Goal: Task Accomplishment & Management: Manage account settings

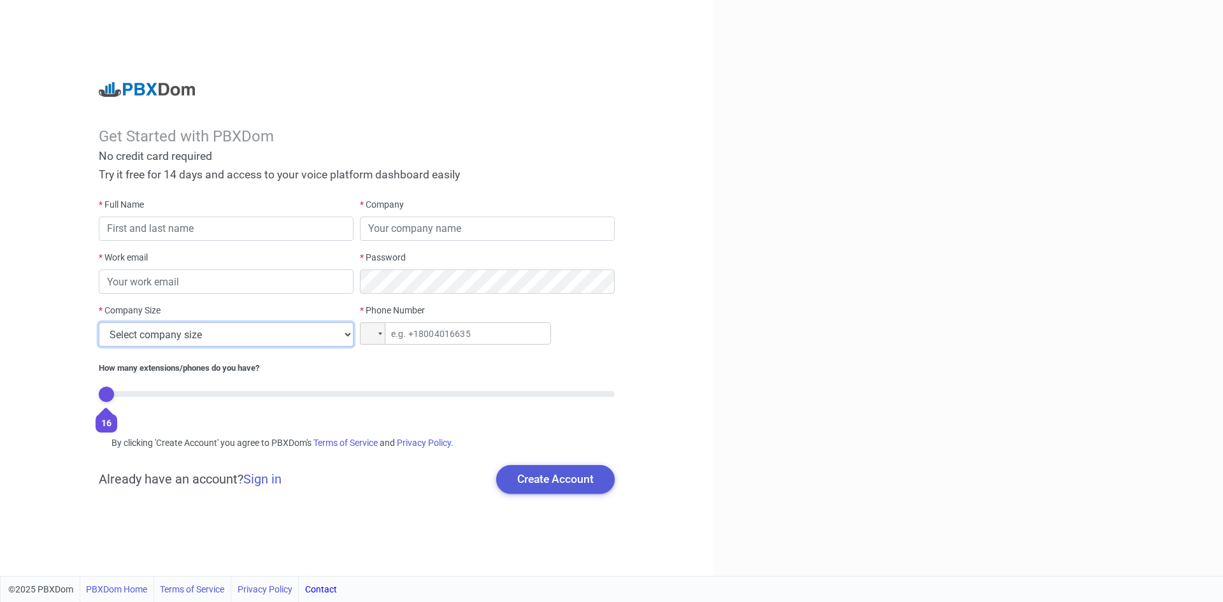
click at [161, 336] on select "Select company size 1 - 9 employees 10 - 49 employees 50 - 199 employees 200 - …" at bounding box center [226, 334] width 255 height 24
click at [77, 348] on div "Get Started with PBXDom No credit card required Try it free for 14 days and acc…" at bounding box center [356, 288] width 713 height 576
click at [442, 334] on input "tel" at bounding box center [455, 333] width 191 height 22
drag, startPoint x: 235, startPoint y: 286, endPoint x: 221, endPoint y: 275, distance: 18.1
click at [235, 286] on input "email" at bounding box center [226, 281] width 255 height 24
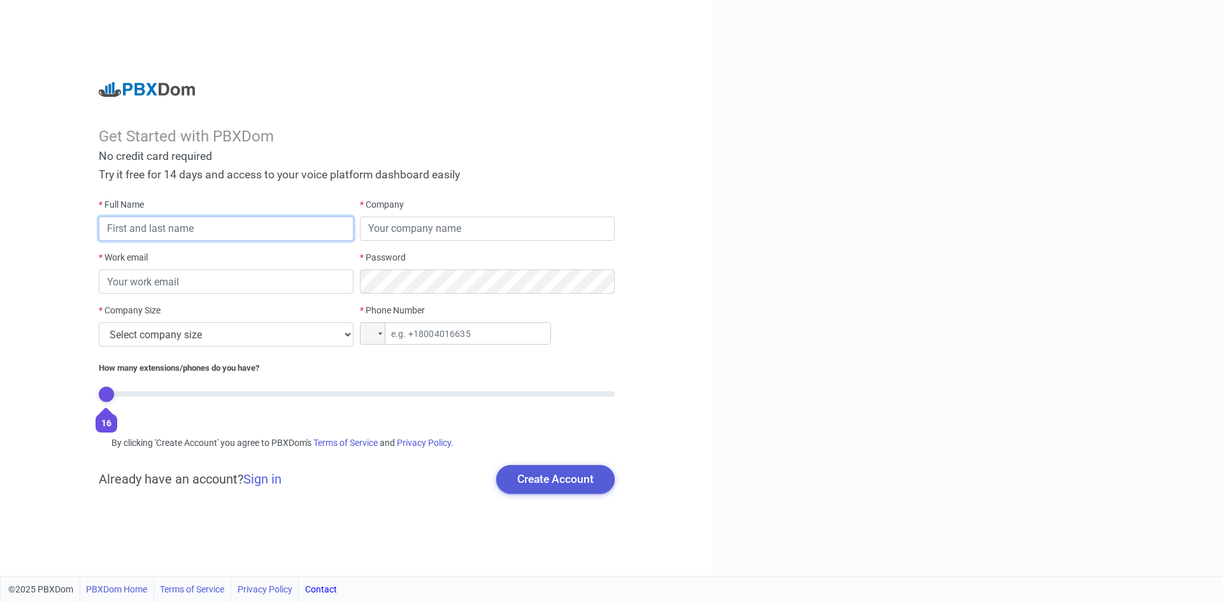
drag, startPoint x: 201, startPoint y: 232, endPoint x: 215, endPoint y: 228, distance: 14.7
click at [202, 231] on input "text" at bounding box center [226, 229] width 255 height 24
drag, startPoint x: 418, startPoint y: 222, endPoint x: 411, endPoint y: 224, distance: 7.1
click at [420, 222] on input "text" at bounding box center [487, 229] width 255 height 24
click at [278, 476] on link "Sign in" at bounding box center [262, 478] width 38 height 15
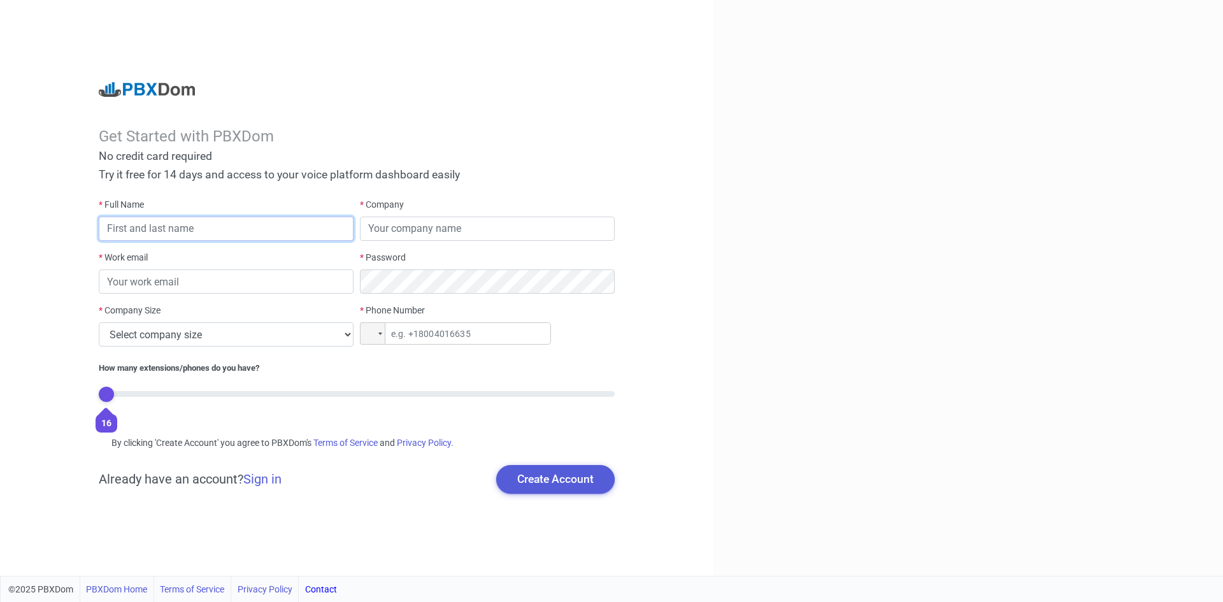
click at [162, 227] on input "text" at bounding box center [226, 229] width 255 height 24
click at [140, 228] on input "text" at bounding box center [226, 229] width 255 height 24
type input "R"
type input "Charlee"
click at [399, 233] on input "text" at bounding box center [487, 229] width 255 height 24
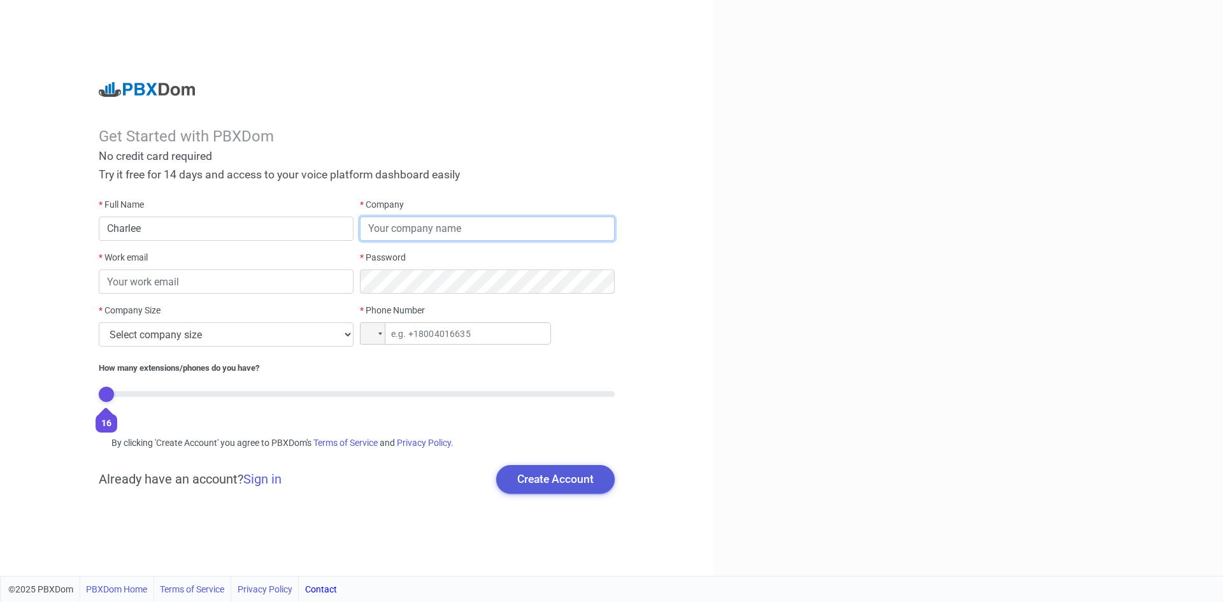
click at [410, 236] on input "text" at bounding box center [487, 229] width 255 height 24
type input "na"
click at [296, 287] on input "email" at bounding box center [226, 281] width 255 height 24
paste input "[EMAIL_ADDRESS][DOMAIN_NAME]"
type input "[EMAIL_ADDRESS][DOMAIN_NAME]"
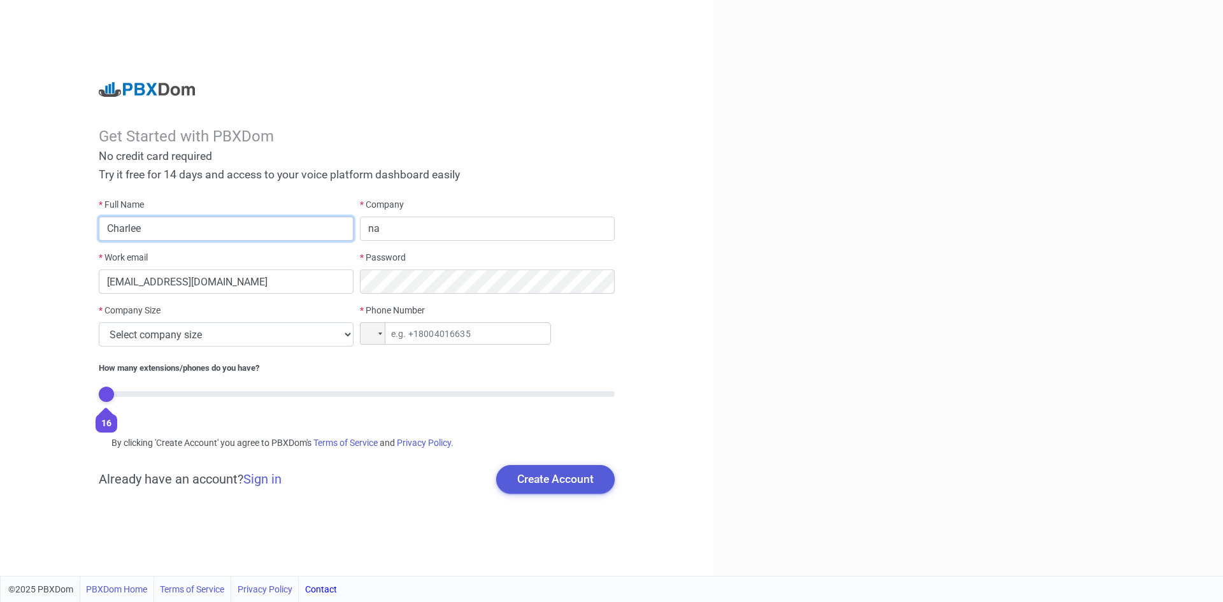
click at [201, 239] on input "Charlee" at bounding box center [226, 229] width 255 height 24
drag, startPoint x: 147, startPoint y: 233, endPoint x: 108, endPoint y: 232, distance: 38.2
click at [108, 232] on input "Charlee" at bounding box center [226, 229] width 255 height 24
click at [238, 340] on select "Select company size 1 - 9 employees 10 - 49 employees 50 - 199 employees 200 - …" at bounding box center [226, 334] width 255 height 24
select select "2"
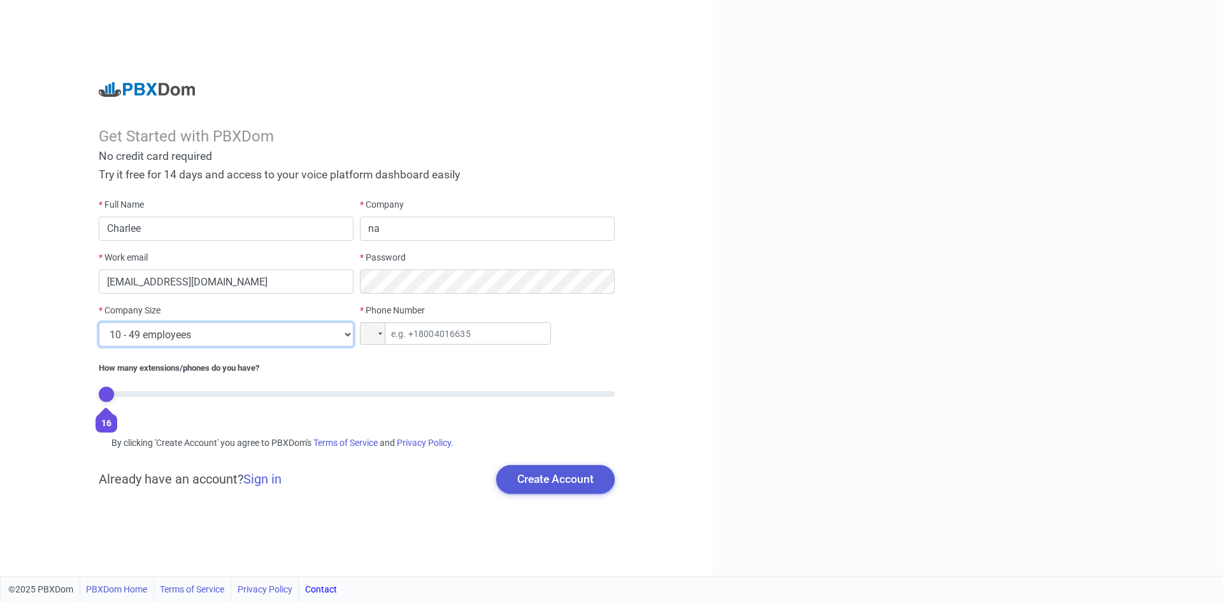
click at [99, 322] on select "Select company size 1 - 9 employees 10 - 49 employees 50 - 199 employees 200 - …" at bounding box center [226, 334] width 255 height 24
click at [437, 331] on input "tel" at bounding box center [455, 333] width 191 height 22
click at [380, 345] on div at bounding box center [372, 333] width 25 height 22
click at [379, 336] on div at bounding box center [373, 333] width 24 height 21
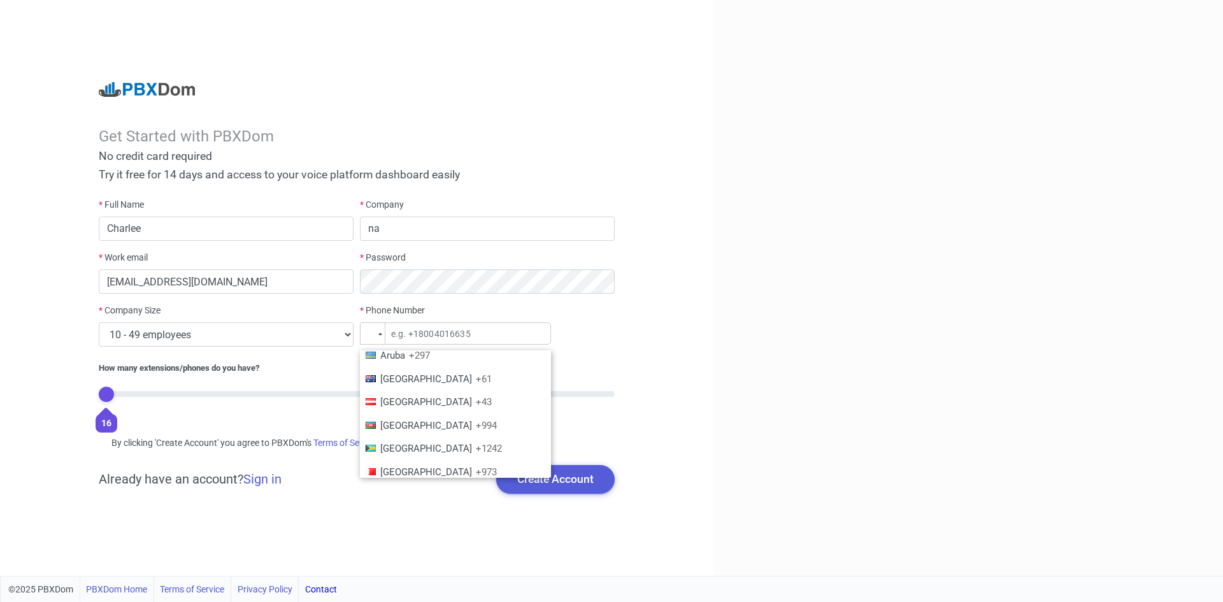
scroll to position [191, 0]
click at [406, 399] on span "Austria" at bounding box center [426, 402] width 92 height 11
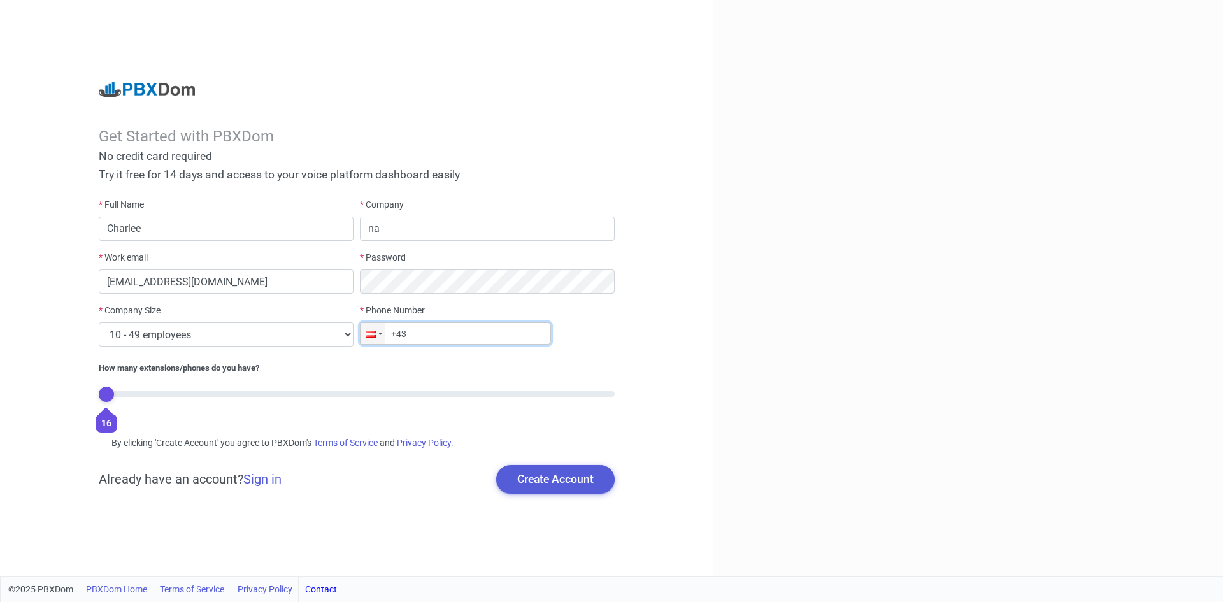
type input "+4"
click at [367, 340] on div at bounding box center [373, 333] width 24 height 21
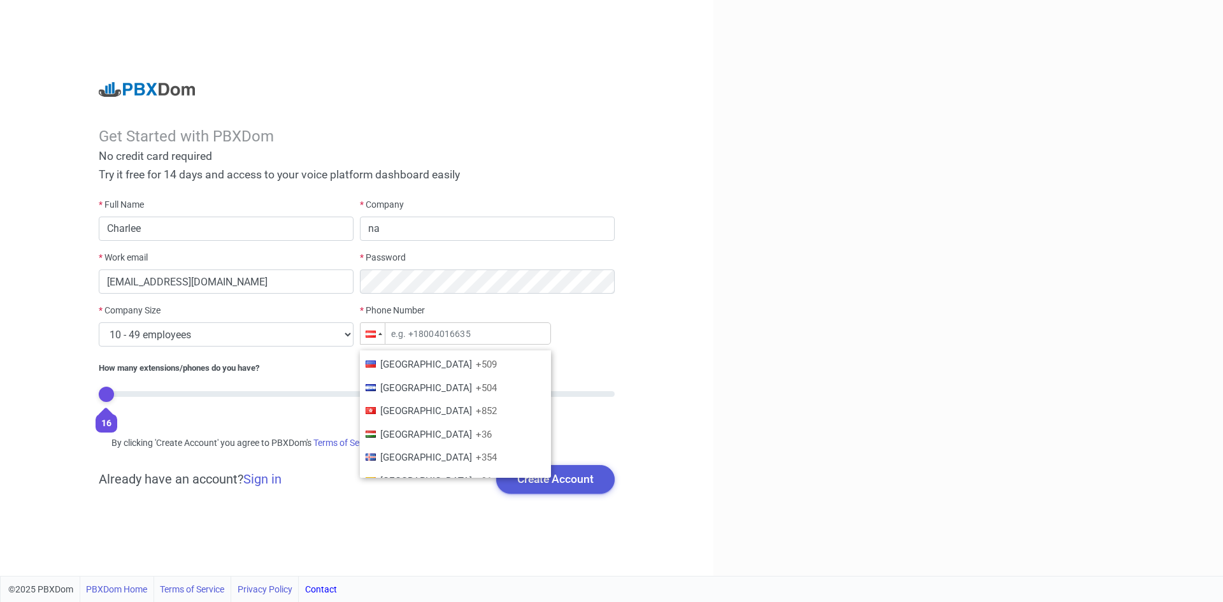
scroll to position [1912, 0]
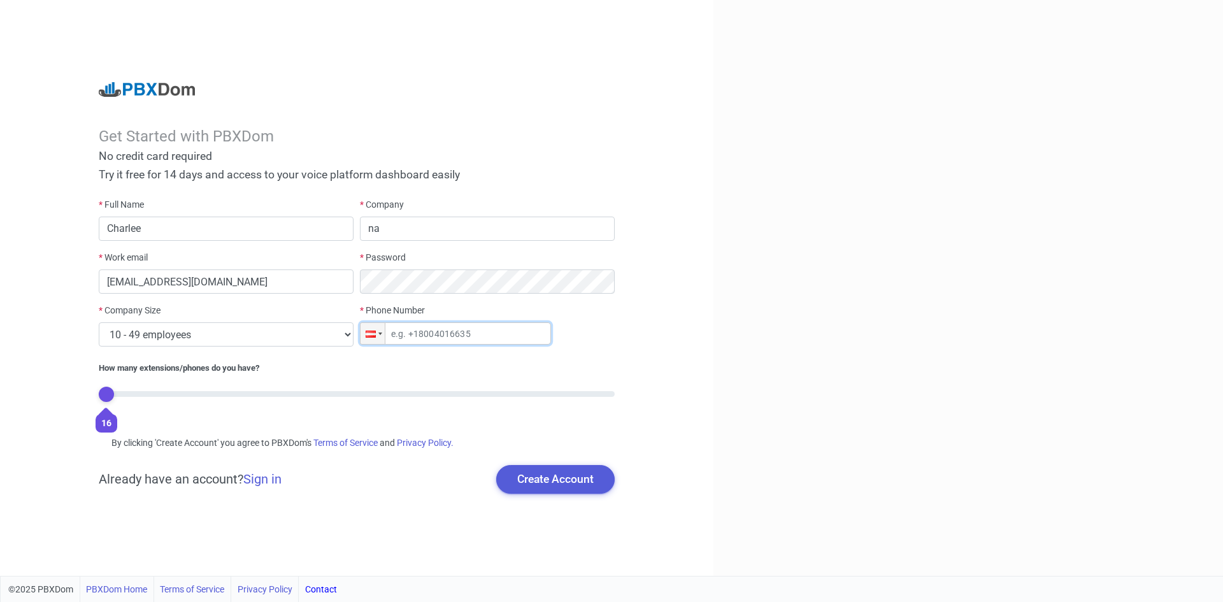
click at [452, 336] on input "tel" at bounding box center [455, 333] width 191 height 22
click at [370, 339] on div at bounding box center [373, 333] width 24 height 21
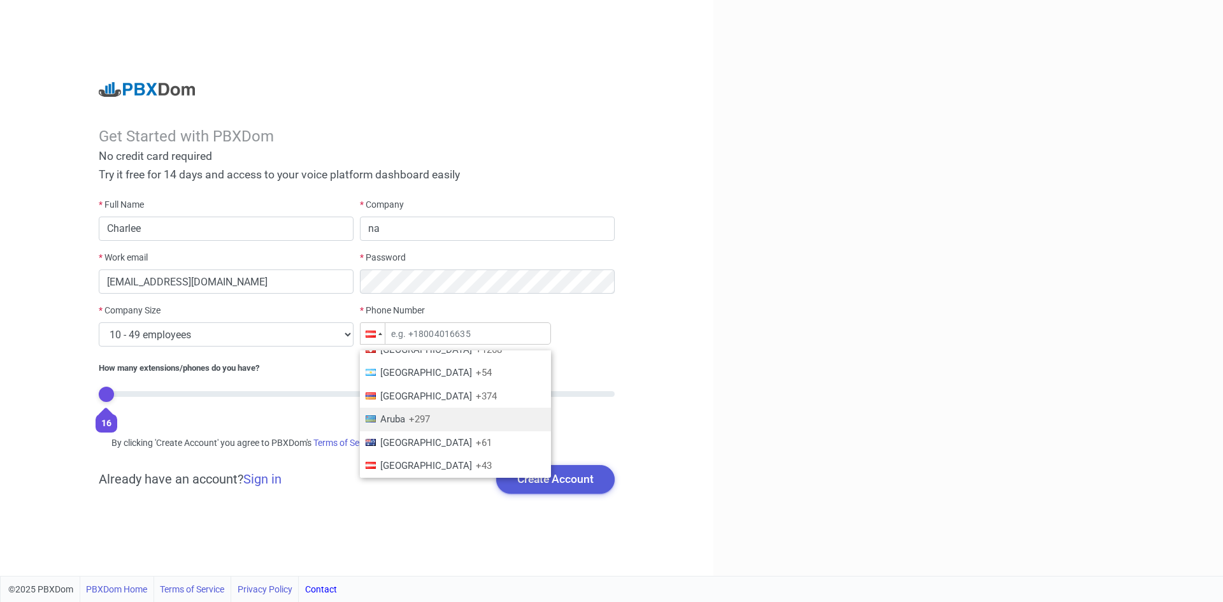
scroll to position [1901, 0]
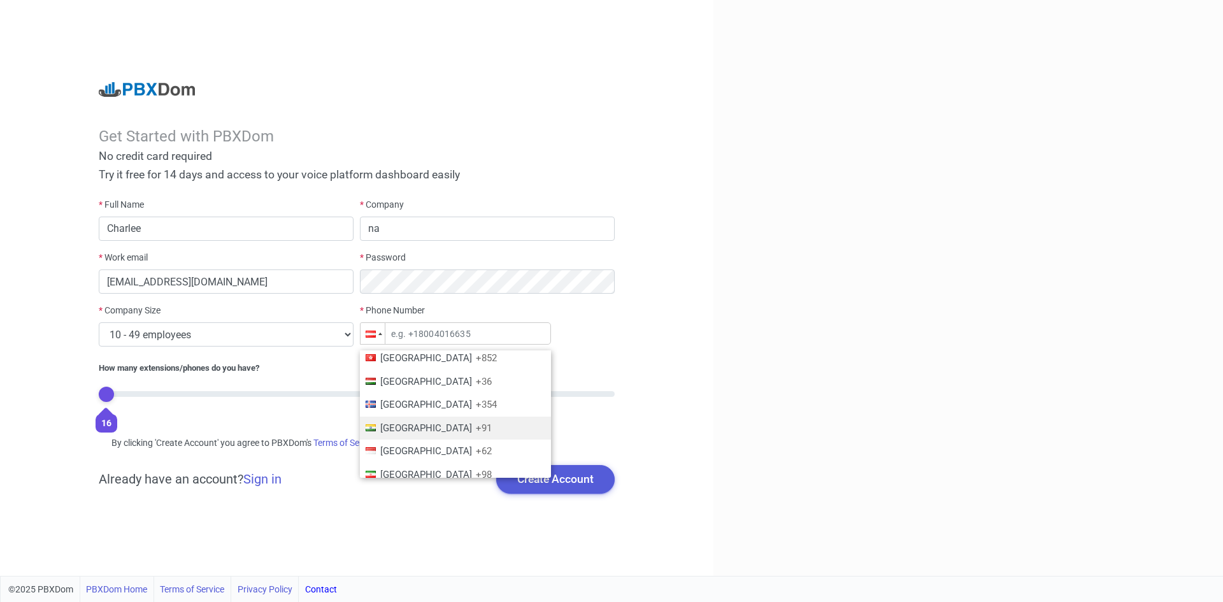
click at [476, 422] on span "+91" at bounding box center [484, 427] width 16 height 11
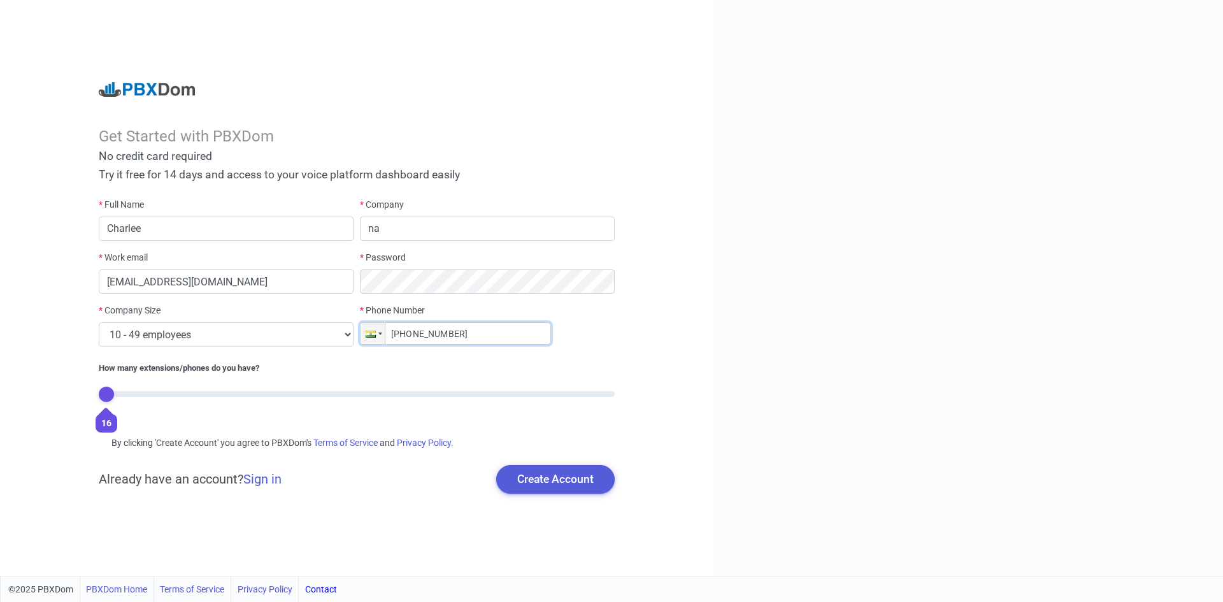
click at [434, 337] on input "+91 89567-41263" at bounding box center [455, 333] width 191 height 22
type input "+91 89567-41263"
click at [521, 485] on button "Create Account" at bounding box center [555, 479] width 118 height 28
click at [155, 230] on input "Charlee" at bounding box center [226, 229] width 255 height 24
click at [390, 228] on input "na" at bounding box center [487, 229] width 255 height 24
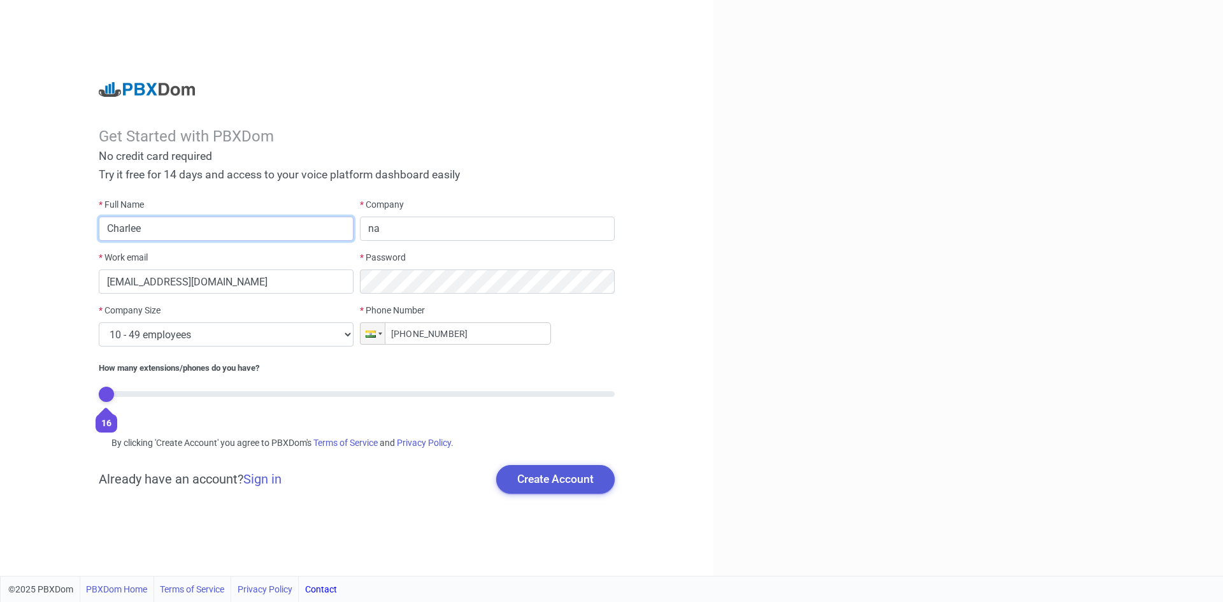
click at [155, 227] on input "Charlee" at bounding box center [226, 229] width 255 height 24
click at [536, 473] on button "Create Account" at bounding box center [555, 479] width 118 height 28
click at [220, 230] on input "Charlee S" at bounding box center [226, 229] width 255 height 24
type input "Charlee Suns"
click at [576, 478] on button "Create Account" at bounding box center [555, 479] width 118 height 28
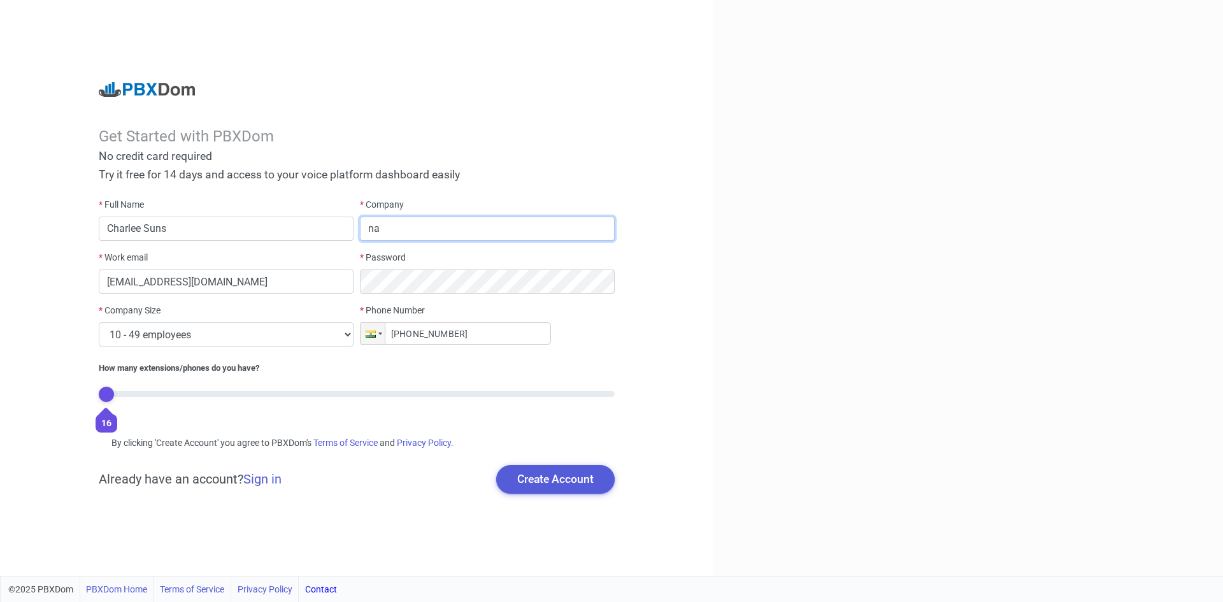
drag, startPoint x: 396, startPoint y: 229, endPoint x: 355, endPoint y: 226, distance: 40.8
click at [355, 226] on div "* Full Name Charlee Suns * Company na * Work email charlee1778866@gmail.com * P…" at bounding box center [357, 312] width 522 height 228
type input "test.com"
click at [536, 473] on button "Create Account" at bounding box center [555, 479] width 118 height 28
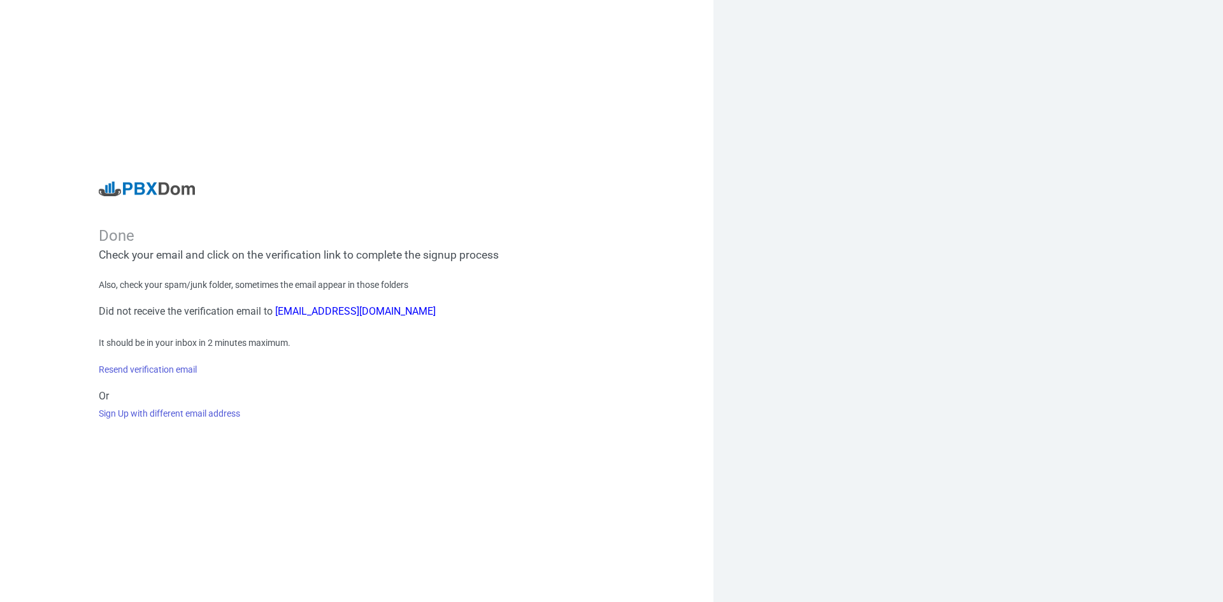
click at [418, 381] on div "Also, check your spam/junk folder, sometimes the email appear in those folders …" at bounding box center [357, 349] width 516 height 142
click at [400, 402] on h6 "Or" at bounding box center [357, 396] width 516 height 12
click at [340, 413] on div "Also, check your spam/junk folder, sometimes the email appear in those folders …" at bounding box center [357, 349] width 516 height 142
click at [141, 371] on link "Resend verification email" at bounding box center [148, 369] width 98 height 10
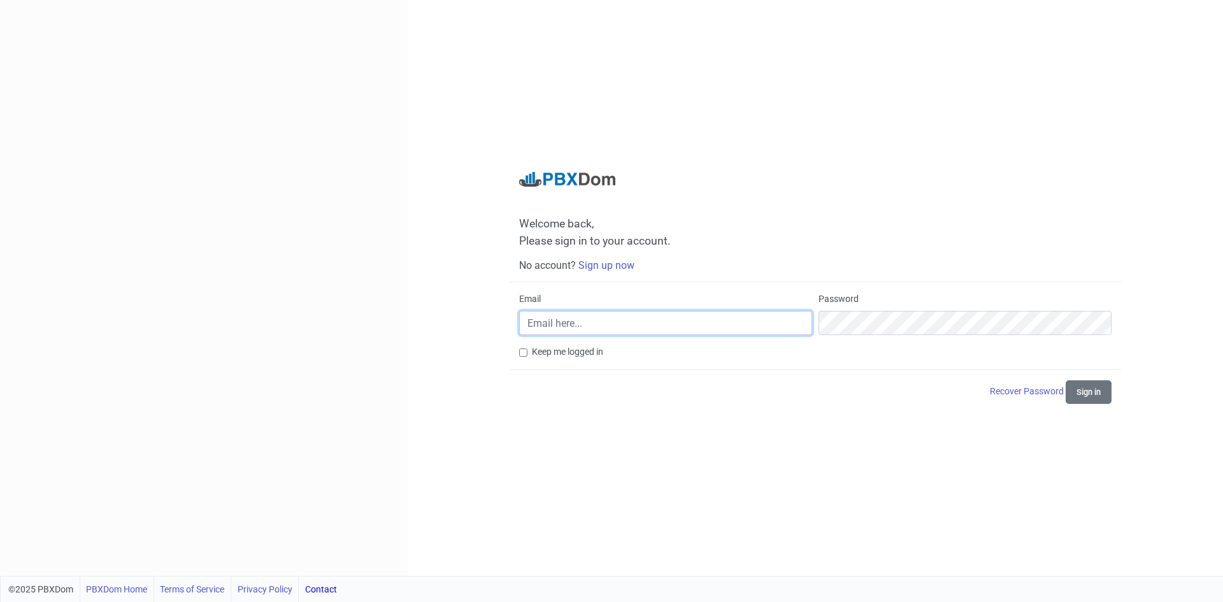
type input "[EMAIL_ADDRESS][DOMAIN_NAME]"
click at [519, 350] on input "Keep me logged in" at bounding box center [523, 352] width 8 height 8
checkbox input "true"
click at [1090, 394] on button "Sign in" at bounding box center [1089, 392] width 46 height 24
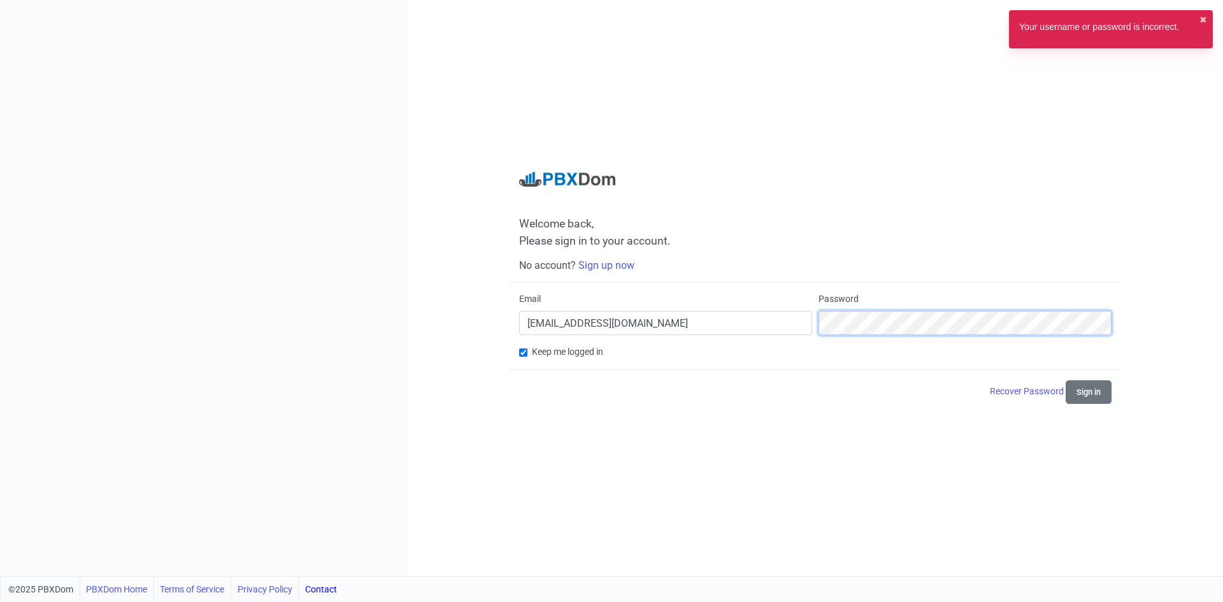
click at [784, 327] on div "Email [EMAIL_ADDRESS][DOMAIN_NAME] Password" at bounding box center [815, 318] width 599 height 53
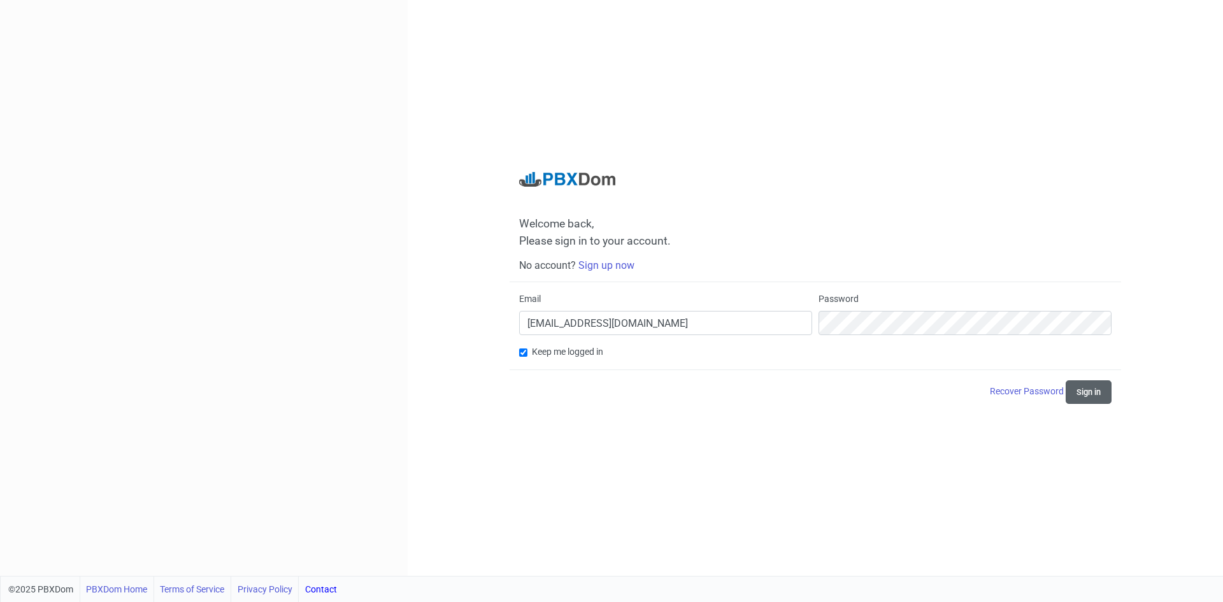
click at [1090, 389] on button "Sign in" at bounding box center [1089, 392] width 46 height 24
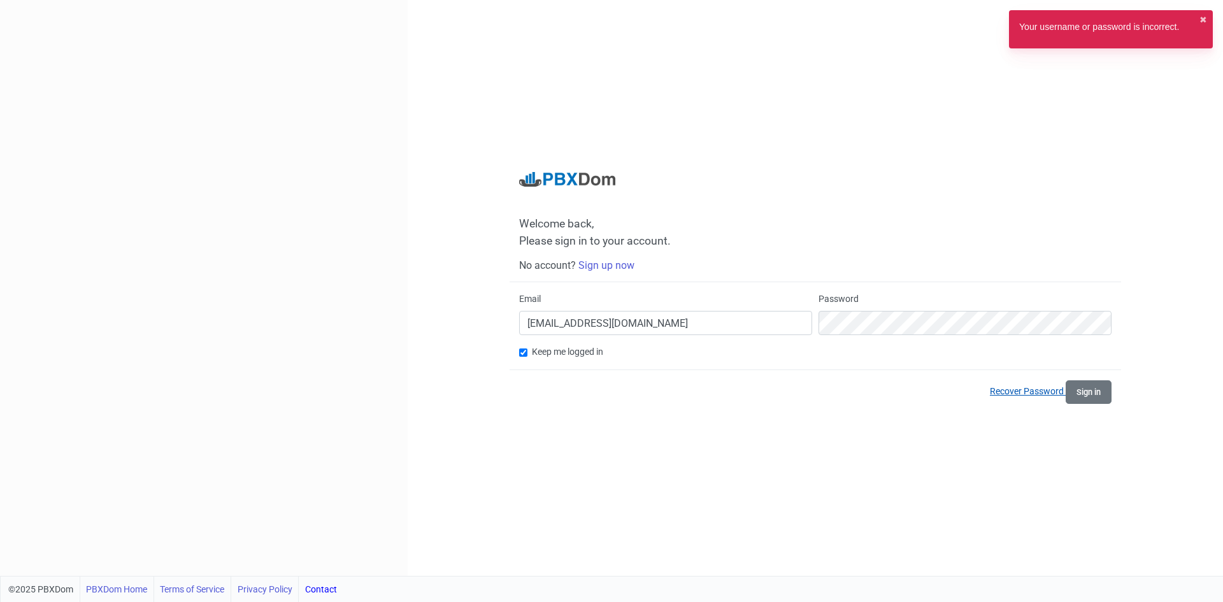
click at [1052, 392] on link "Recover Password" at bounding box center [1028, 391] width 76 height 10
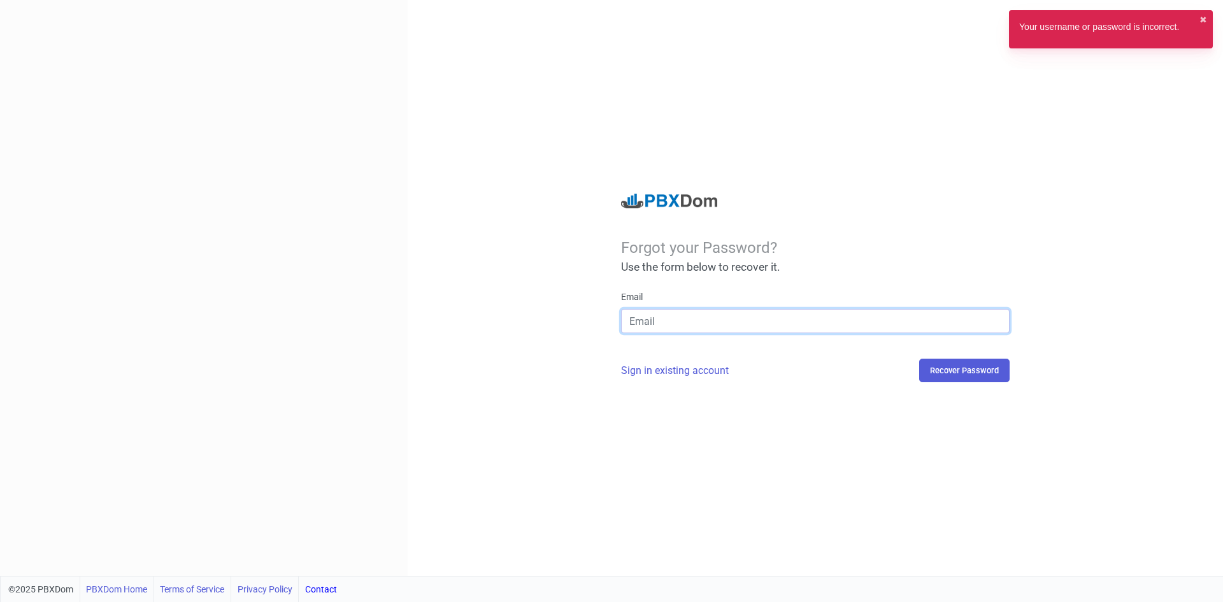
click at [696, 320] on input "email" at bounding box center [815, 321] width 389 height 24
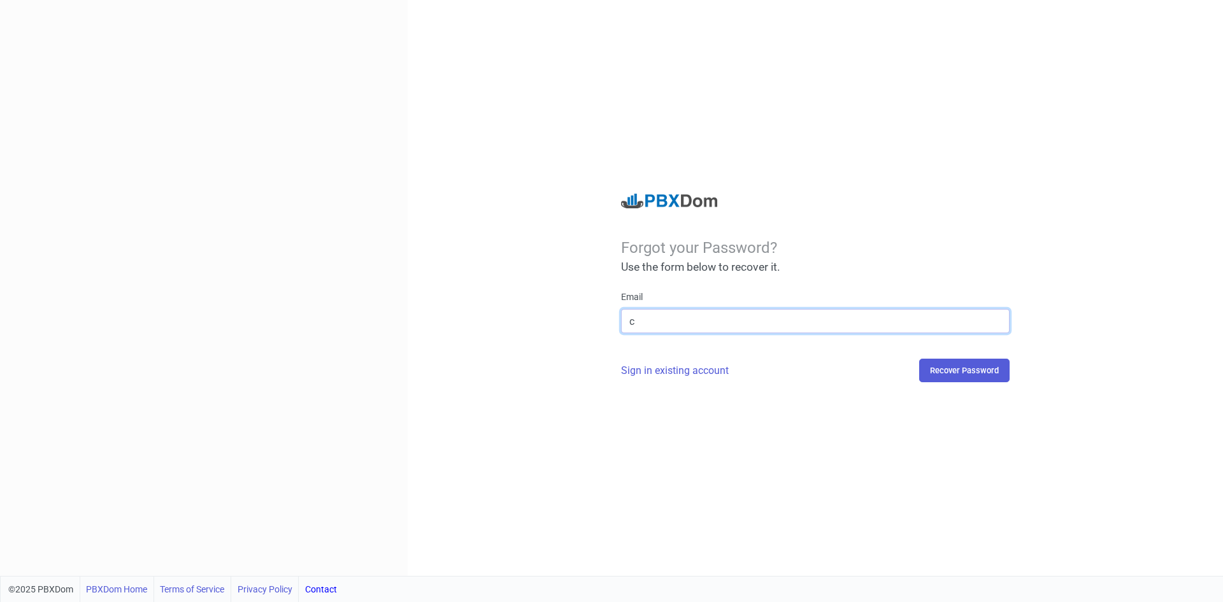
type input "[EMAIL_ADDRESS][DOMAIN_NAME]"
click at [986, 368] on button "Recover Password" at bounding box center [964, 371] width 90 height 24
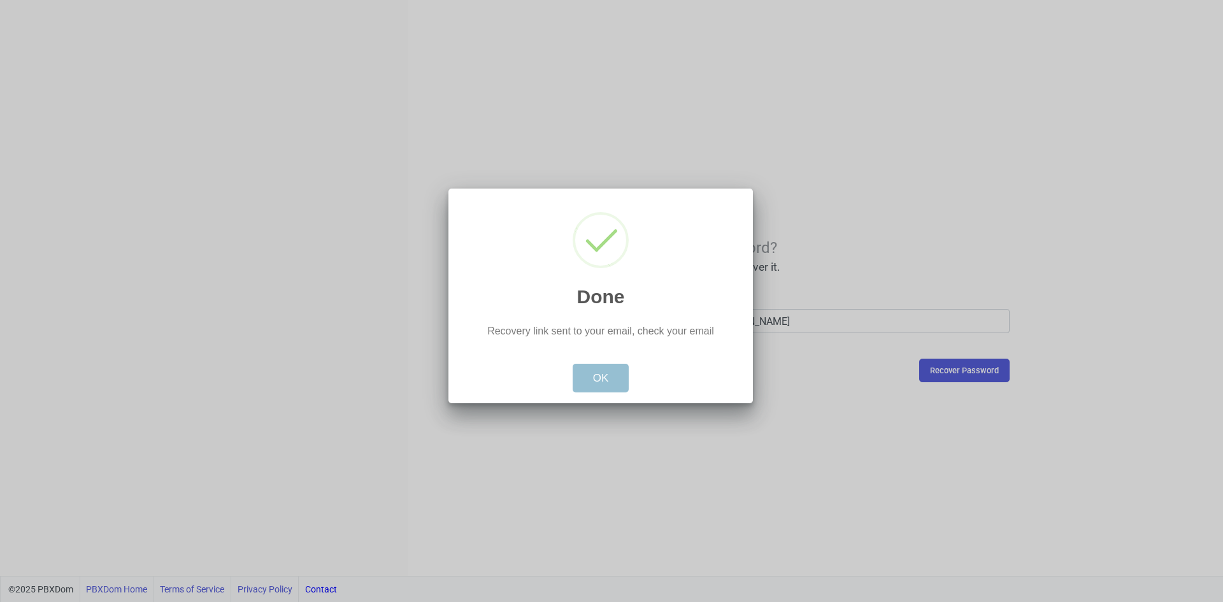
click at [606, 373] on button "OK" at bounding box center [601, 378] width 57 height 29
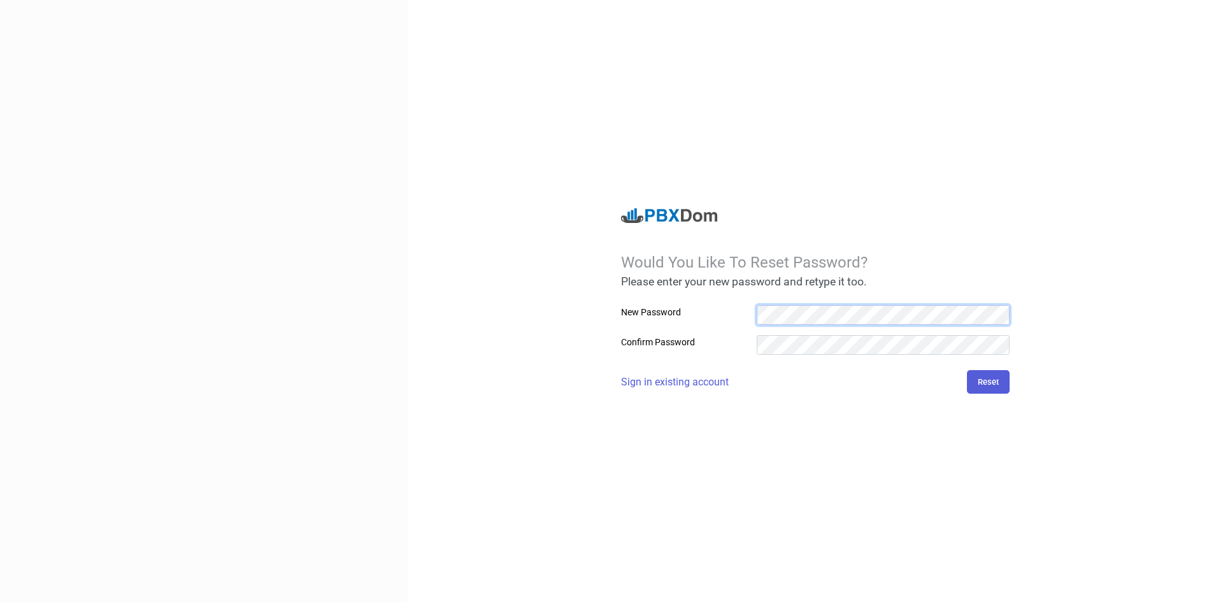
click at [715, 314] on div "New Password" at bounding box center [815, 315] width 389 height 20
drag, startPoint x: 1074, startPoint y: 25, endPoint x: 1065, endPoint y: 7, distance: 19.9
click at [1074, 25] on div "Would You Like To Reset Password? Please enter your new password and retype it …" at bounding box center [815, 301] width 815 height 602
click at [830, 303] on div "Would You Like To Reset Password? Please enter your new password and retype it …" at bounding box center [815, 301] width 408 height 186
click at [1006, 415] on div "Would You Like To Reset Password? Please enter your new password and retype it …" at bounding box center [815, 301] width 815 height 602
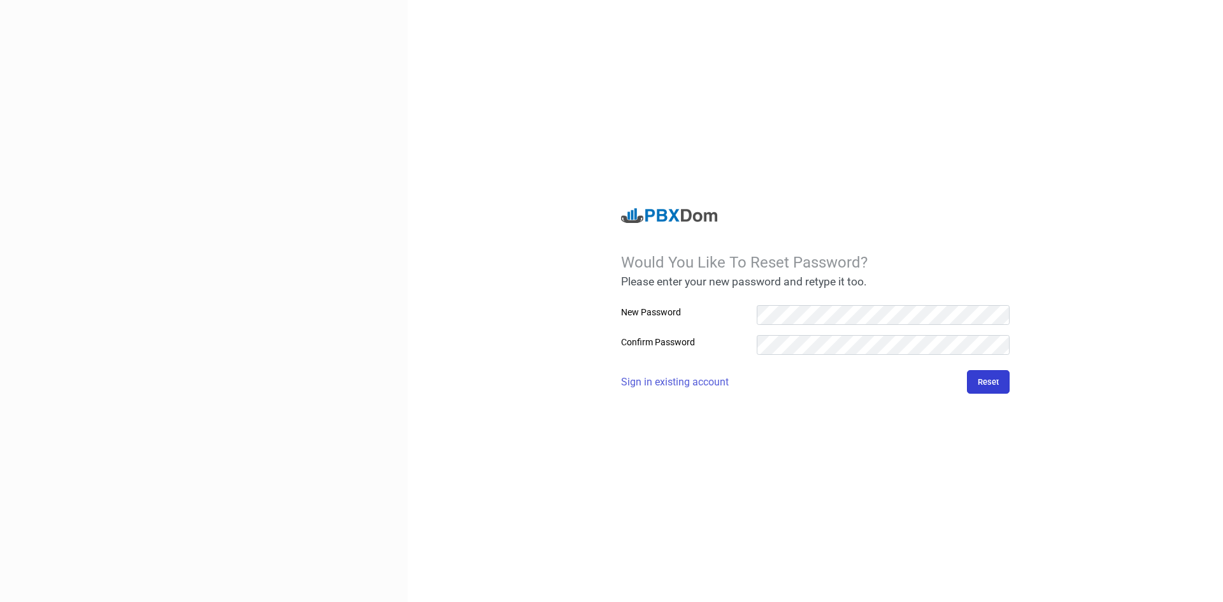
click at [992, 383] on button "Reset" at bounding box center [988, 382] width 43 height 24
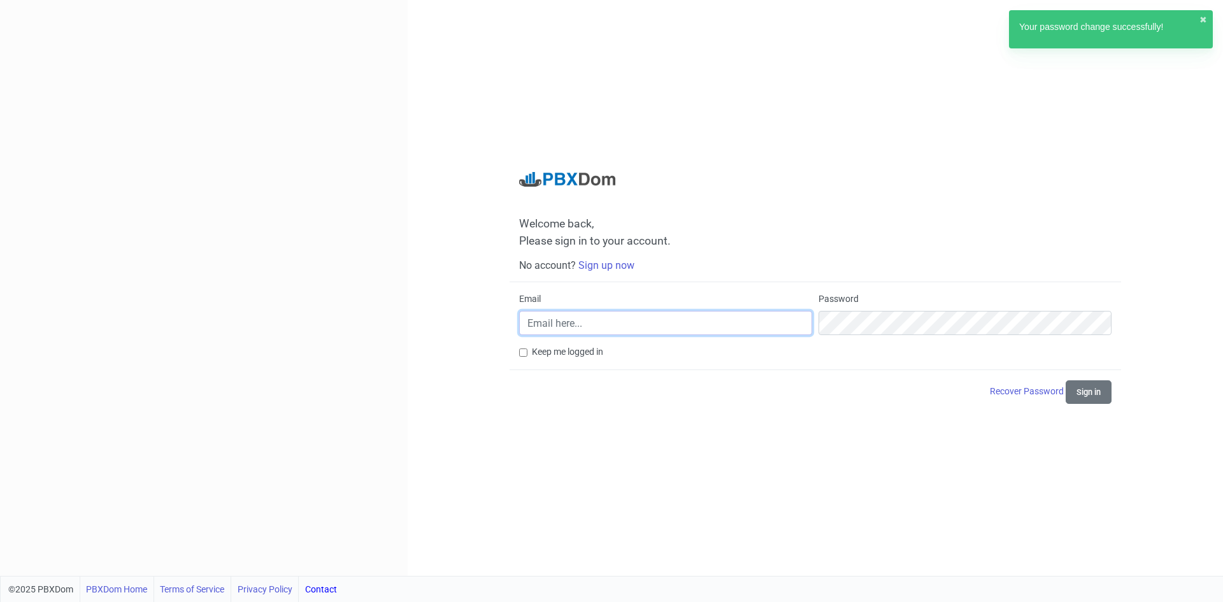
type input "[EMAIL_ADDRESS][DOMAIN_NAME]"
click at [806, 320] on div "Email [EMAIL_ADDRESS][DOMAIN_NAME] Password" at bounding box center [815, 318] width 599 height 53
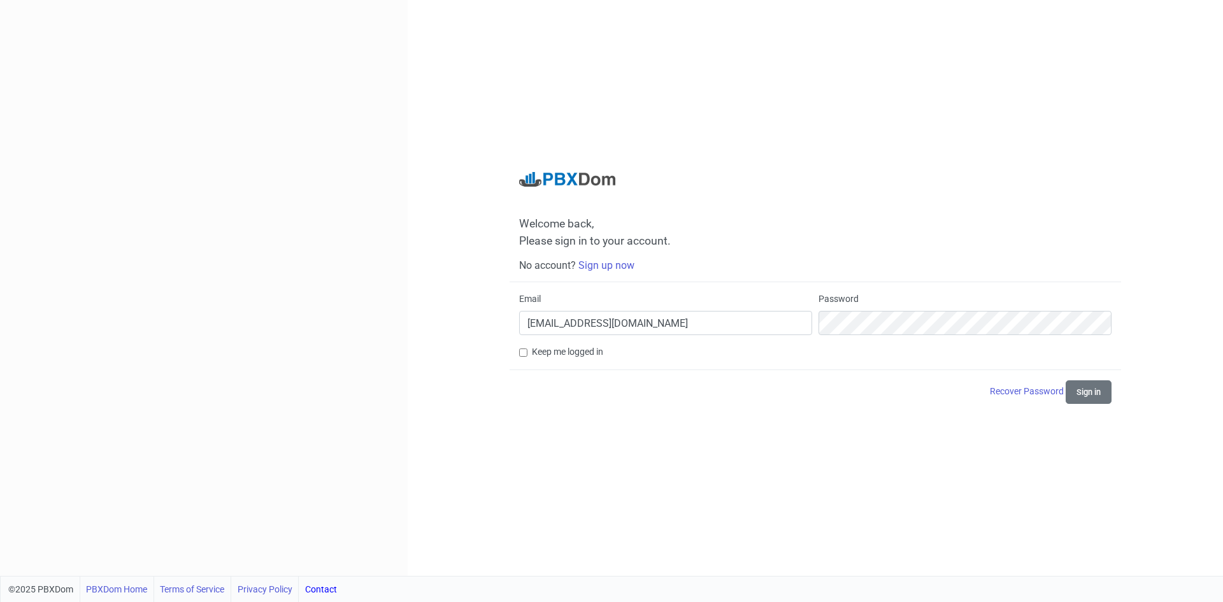
click at [590, 355] on label "Keep me logged in" at bounding box center [567, 351] width 71 height 13
click at [527, 355] on input "Keep me logged in" at bounding box center [523, 352] width 8 height 8
checkbox input "true"
click at [1100, 400] on button "Sign in" at bounding box center [1089, 392] width 46 height 24
click at [1080, 385] on button "Sign in" at bounding box center [1089, 392] width 46 height 24
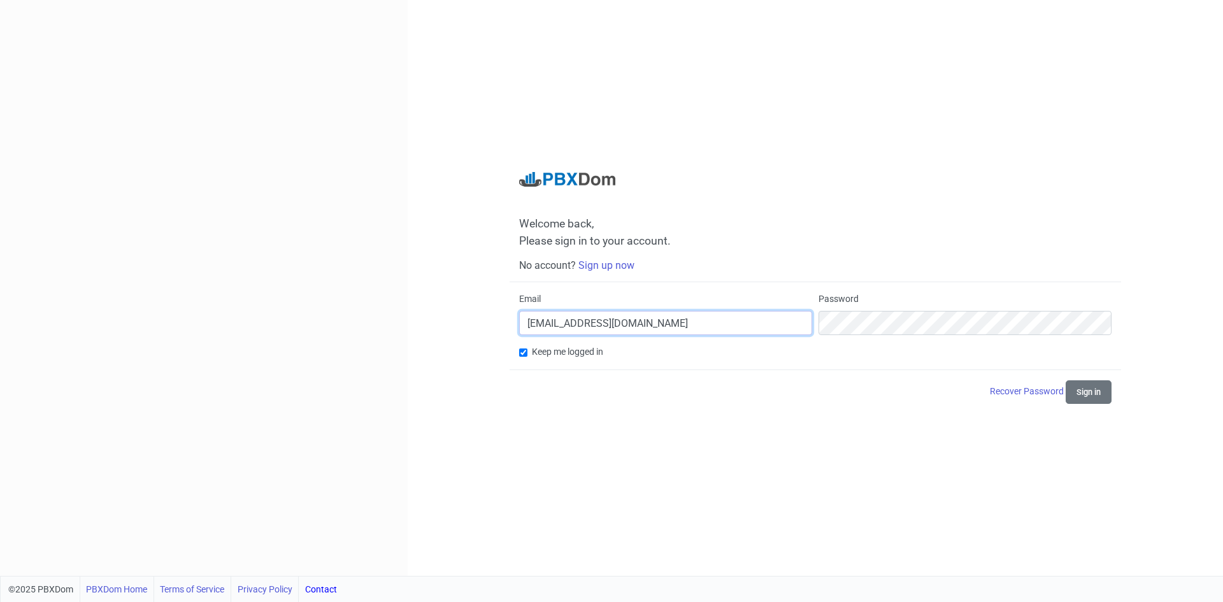
click at [683, 323] on input "[EMAIL_ADDRESS][DOMAIN_NAME]" at bounding box center [665, 323] width 293 height 24
click at [608, 330] on input "[EMAIL_ADDRESS][DOMAIN_NAME]" at bounding box center [665, 323] width 293 height 24
paste input "[EMAIL_ADDRESS][DOMAIN_NAME]"
type input "[EMAIL_ADDRESS][DOMAIN_NAME]"
click at [1101, 392] on button "Sign in" at bounding box center [1089, 392] width 46 height 24
